Goal: Register for event/course

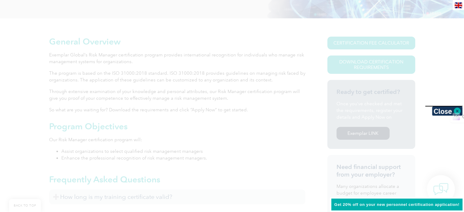
scroll to position [122, 0]
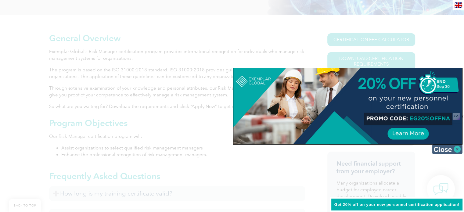
click at [455, 149] on img at bounding box center [447, 149] width 30 height 9
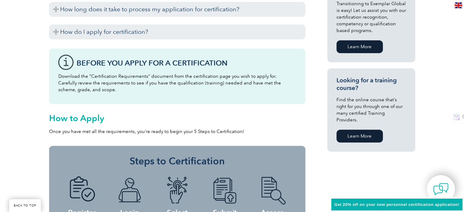
scroll to position [427, 0]
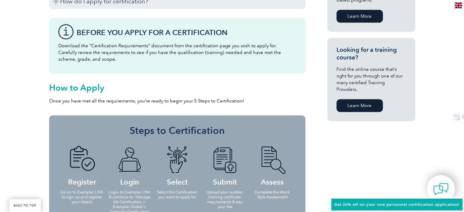
click at [372, 100] on link "Learn More" at bounding box center [359, 105] width 46 height 13
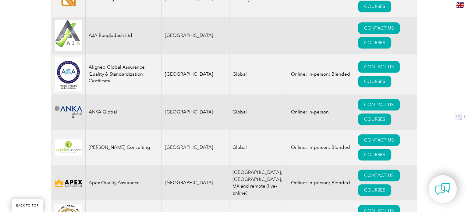
scroll to position [640, 0]
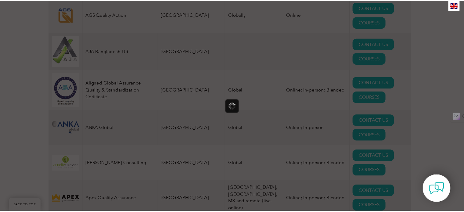
scroll to position [0, 0]
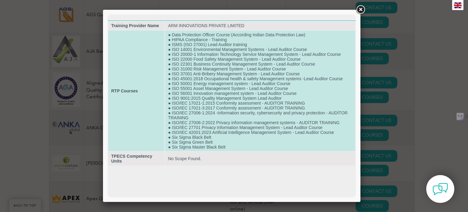
click at [199, 80] on td "● Data Protection Officer Course (According Indian Data Protection Law) ● HIPAA…" at bounding box center [260, 90] width 190 height 121
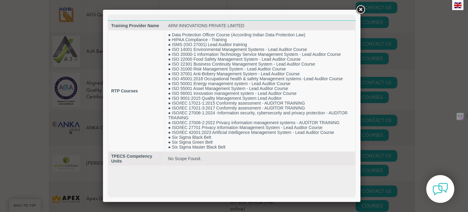
click at [362, 8] on link at bounding box center [360, 9] width 11 height 11
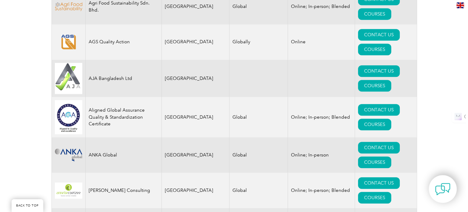
scroll to position [610, 0]
